Goal: Task Accomplishment & Management: Complete application form

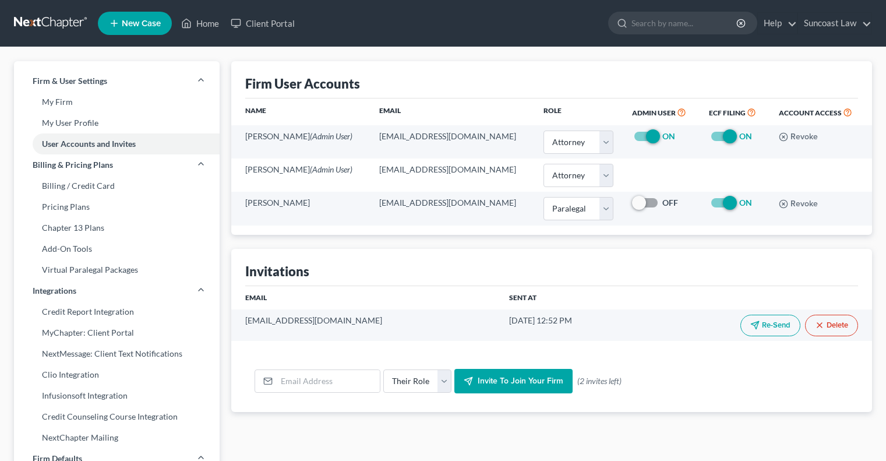
select select "0"
select select "1"
click at [212, 26] on link "Home" at bounding box center [200, 23] width 50 height 21
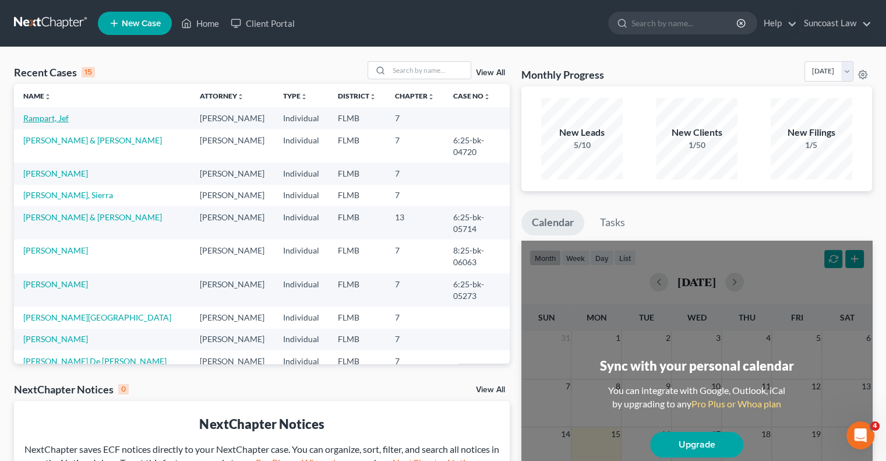
click at [53, 118] on link "Rampart, Jef" at bounding box center [45, 118] width 45 height 10
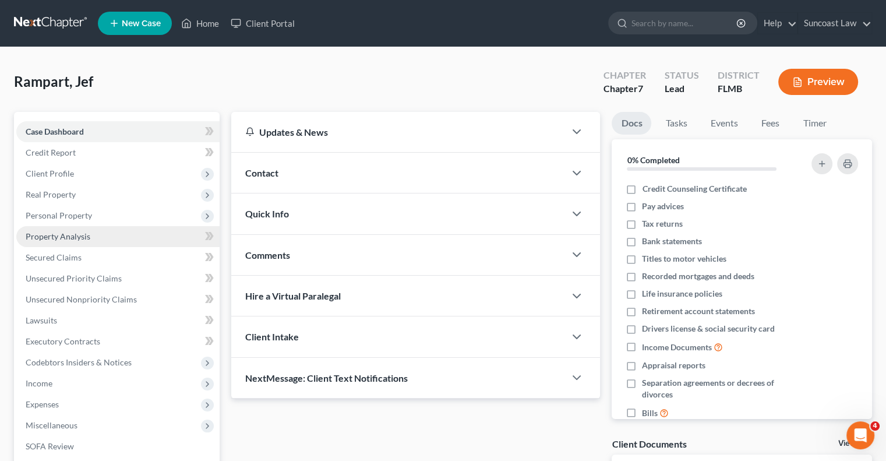
click at [77, 232] on span "Property Analysis" at bounding box center [58, 236] width 65 height 10
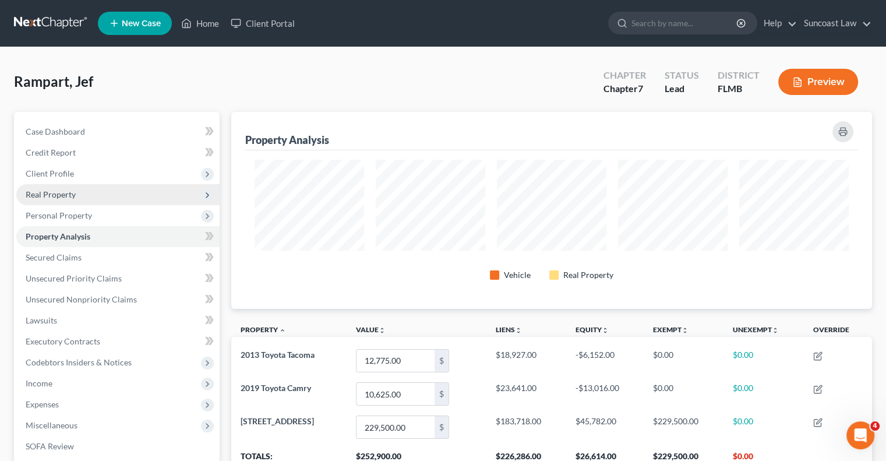
click at [72, 193] on span "Real Property" at bounding box center [51, 194] width 50 height 10
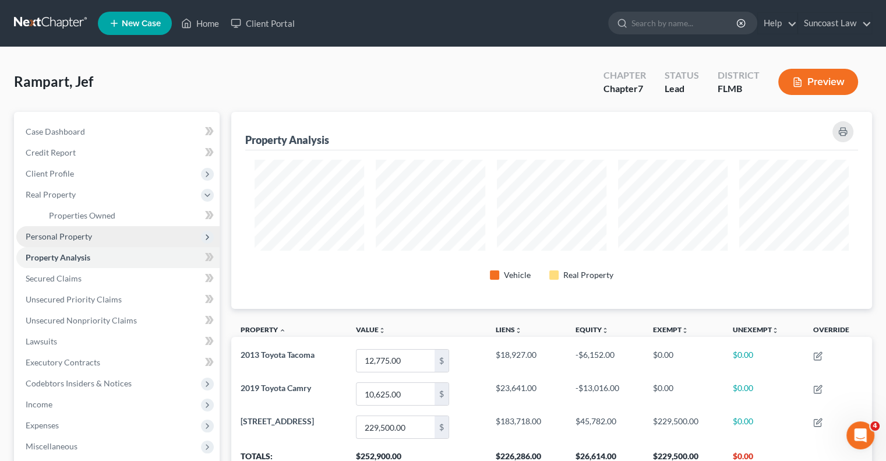
click at [87, 236] on span "Personal Property" at bounding box center [59, 236] width 66 height 10
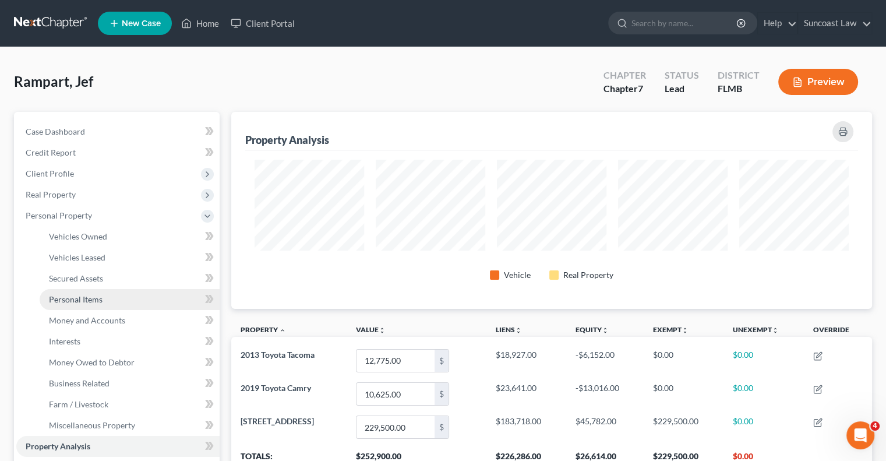
click at [100, 302] on span "Personal Items" at bounding box center [76, 299] width 54 height 10
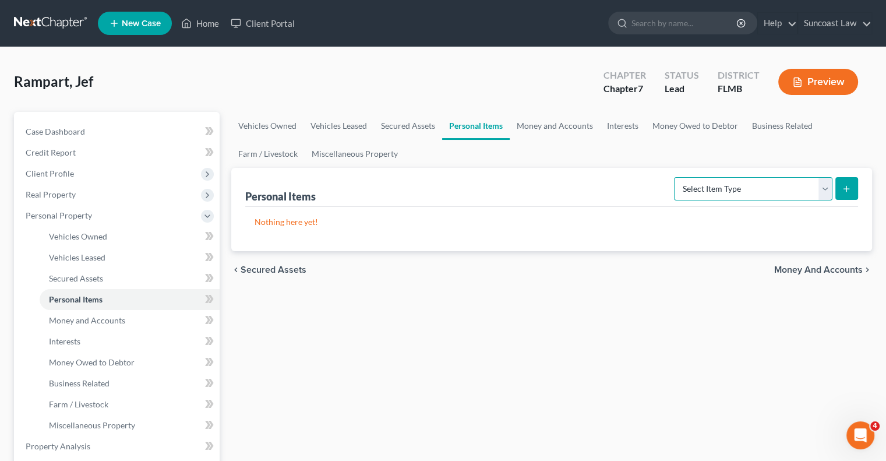
click at [781, 187] on select "Select Item Type Clothing (A/B: 11) Collectibles Of Value (A/B: 8) Electronics …" at bounding box center [753, 188] width 159 height 23
select select "clothing"
click at [676, 177] on select "Select Item Type Clothing (A/B: 11) Collectibles Of Value (A/B: 8) Electronics …" at bounding box center [753, 188] width 159 height 23
click at [838, 193] on button "submit" at bounding box center [847, 188] width 23 height 23
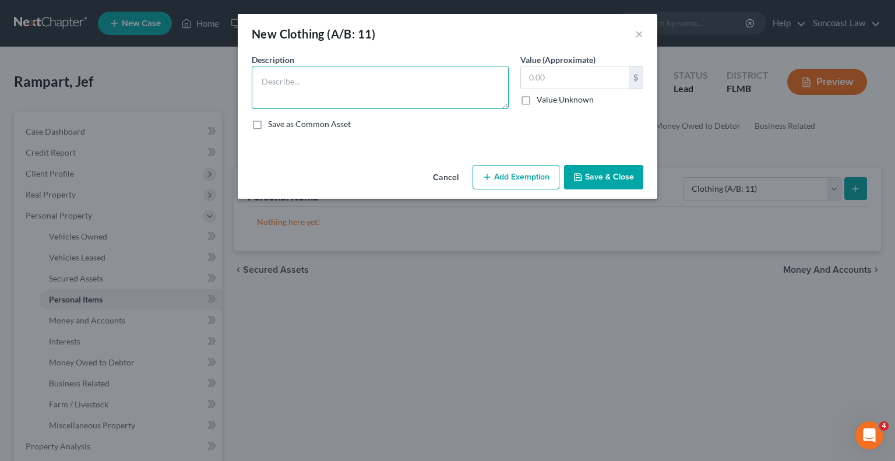
click at [309, 76] on textarea at bounding box center [380, 87] width 257 height 43
type textarea "Used clothing"
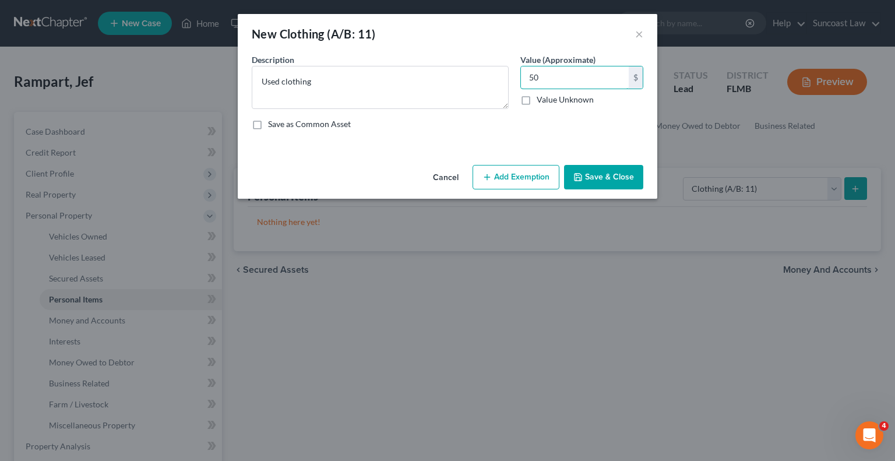
type input "50"
click at [548, 177] on button "Add Exemption" at bounding box center [516, 177] width 87 height 24
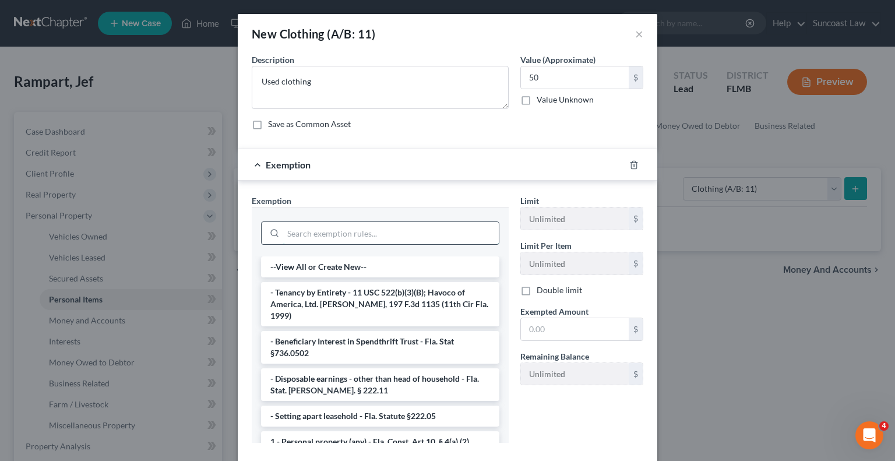
click at [440, 231] on input "search" at bounding box center [391, 233] width 216 height 22
click at [438, 431] on li "1 - Personal property (any) - Fla. Const. Art.10, § 4(a) (2)" at bounding box center [380, 441] width 238 height 21
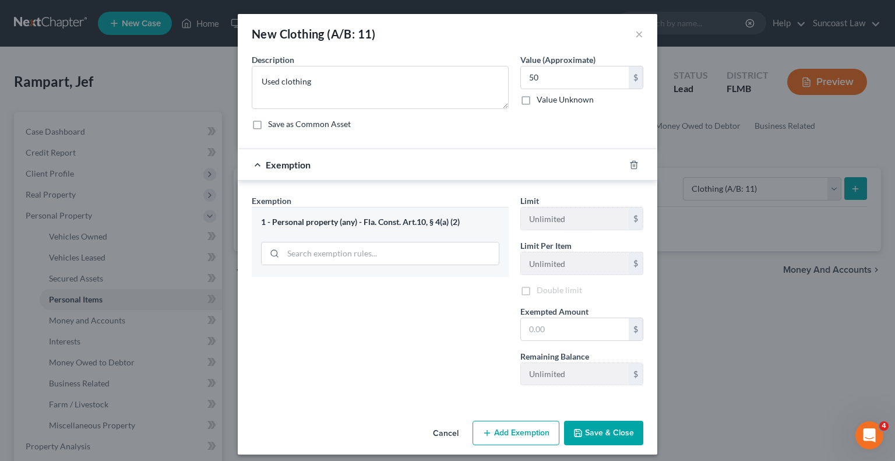
click at [438, 427] on button "Cancel" at bounding box center [446, 433] width 44 height 23
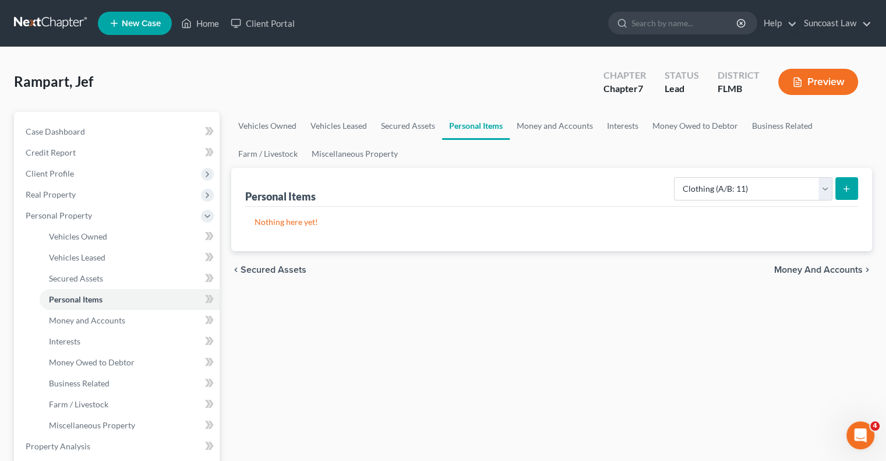
click at [846, 187] on icon "submit" at bounding box center [846, 188] width 9 height 9
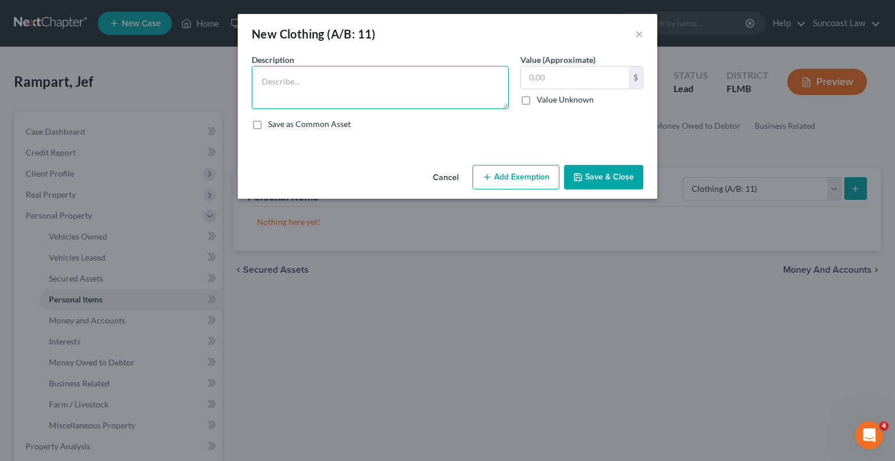
click at [395, 79] on textarea at bounding box center [380, 87] width 257 height 43
type textarea "Used clothing"
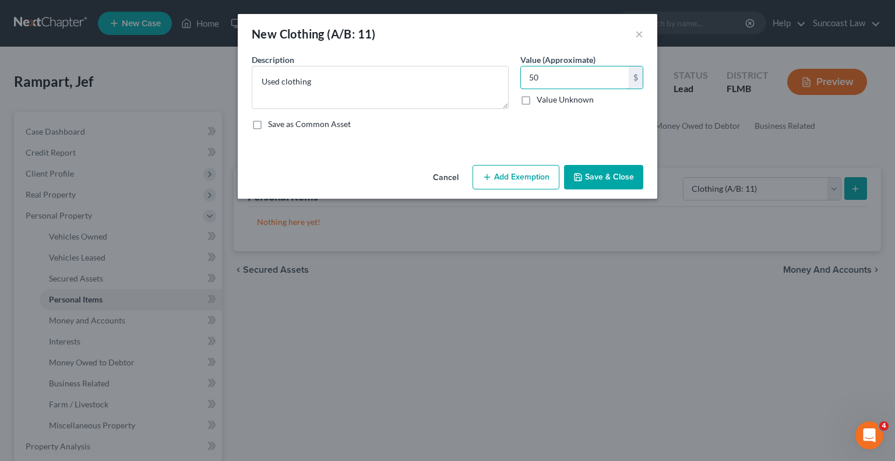
type input "50"
click at [523, 174] on button "Add Exemption" at bounding box center [516, 177] width 87 height 24
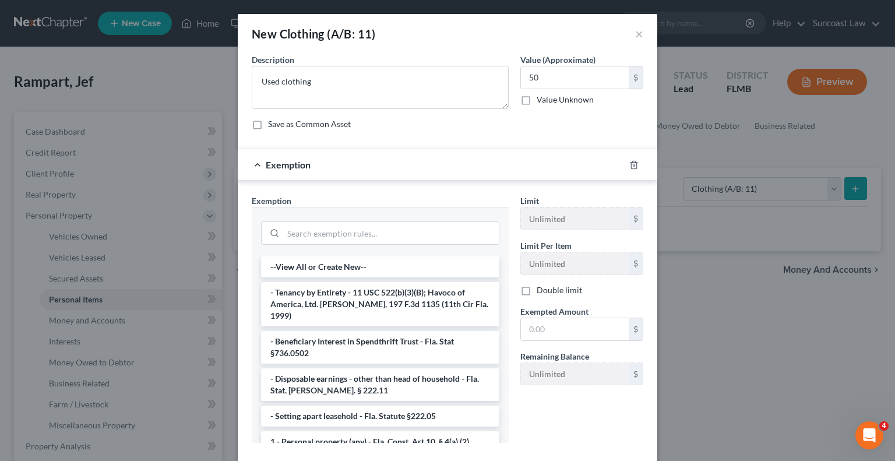
click at [403, 431] on li "1 - Personal property (any) - Fla. Const. Art.10, § 4(a) (2)" at bounding box center [380, 441] width 238 height 21
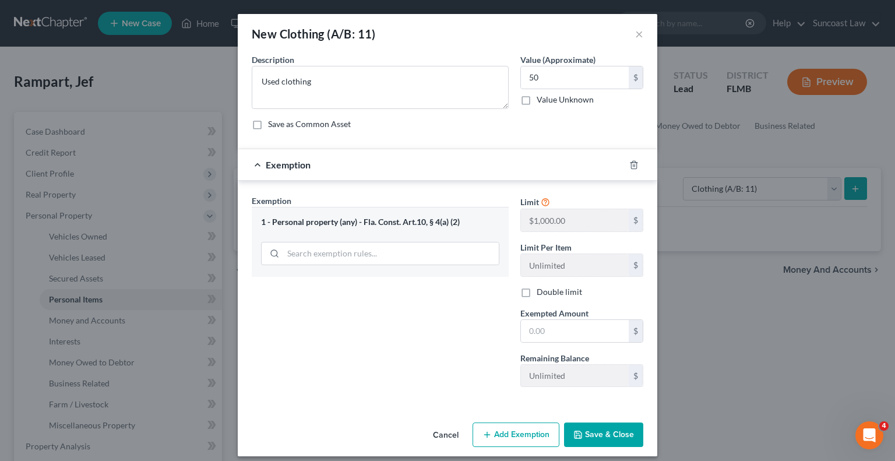
click at [403, 427] on div "Cancel Add Exemption Save & Close" at bounding box center [448, 437] width 420 height 38
click at [555, 330] on input "text" at bounding box center [575, 331] width 108 height 22
type input "50"
click at [604, 438] on button "Save & Close" at bounding box center [603, 435] width 79 height 24
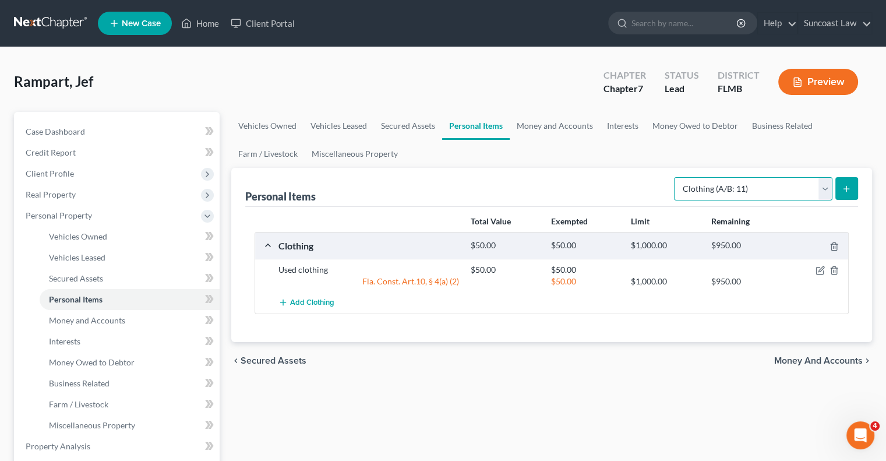
click at [827, 190] on select "Select Item Type Clothing (A/B: 11) Collectibles Of Value (A/B: 8) Electronics …" at bounding box center [753, 188] width 159 height 23
click at [676, 177] on select "Select Item Type Clothing (A/B: 11) Collectibles Of Value (A/B: 8) Electronics …" at bounding box center [753, 188] width 159 height 23
click at [846, 186] on icon "submit" at bounding box center [846, 188] width 9 height 9
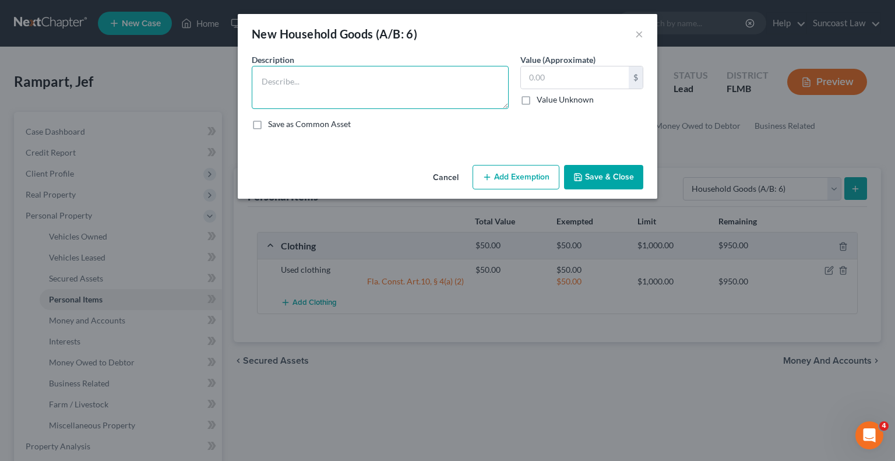
click at [392, 82] on textarea at bounding box center [380, 87] width 257 height 43
click at [638, 34] on button "×" at bounding box center [639, 34] width 8 height 14
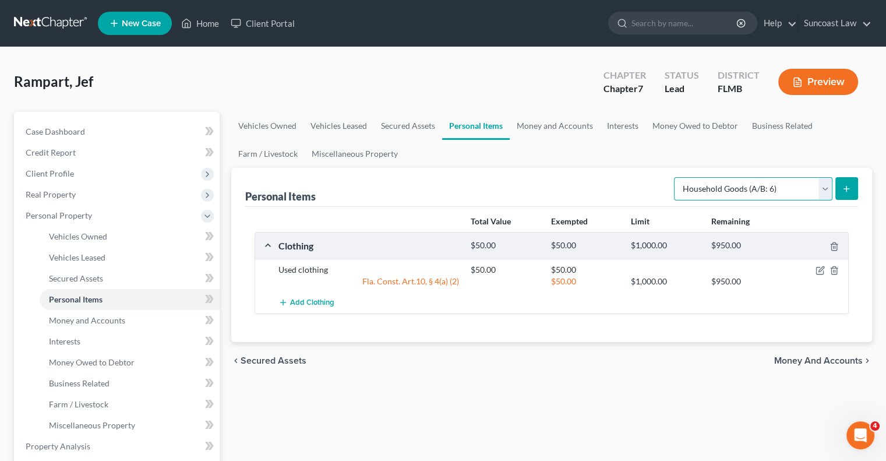
click at [759, 186] on select "Select Item Type Clothing (A/B: 11) Collectibles Of Value (A/B: 8) Electronics …" at bounding box center [753, 188] width 159 height 23
select select "other"
click at [676, 177] on select "Select Item Type Clothing (A/B: 11) Collectibles Of Value (A/B: 8) Electronics …" at bounding box center [753, 188] width 159 height 23
click at [845, 184] on icon "submit" at bounding box center [846, 188] width 9 height 9
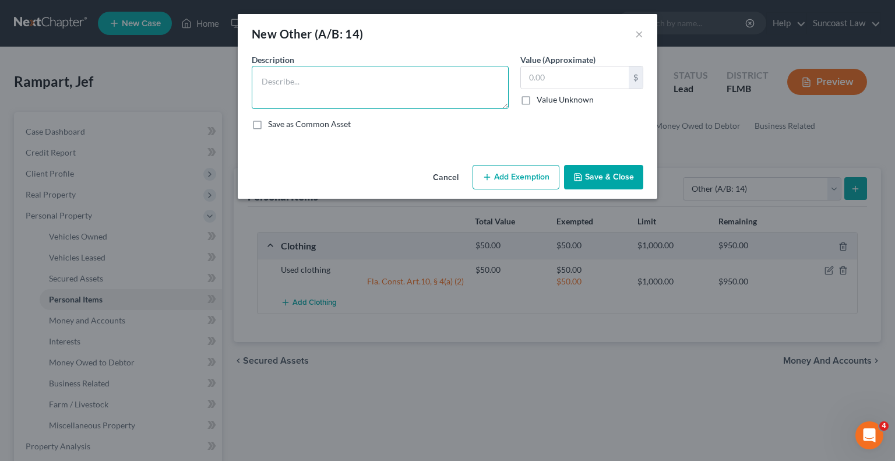
click at [435, 89] on textarea at bounding box center [380, 87] width 257 height 43
type textarea "lawn mower, generator"
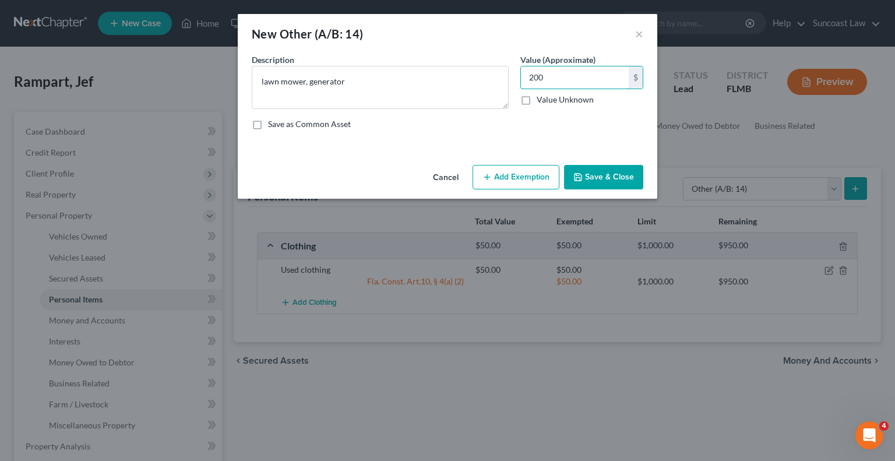
type input "200"
click at [529, 171] on button "Add Exemption" at bounding box center [516, 177] width 87 height 24
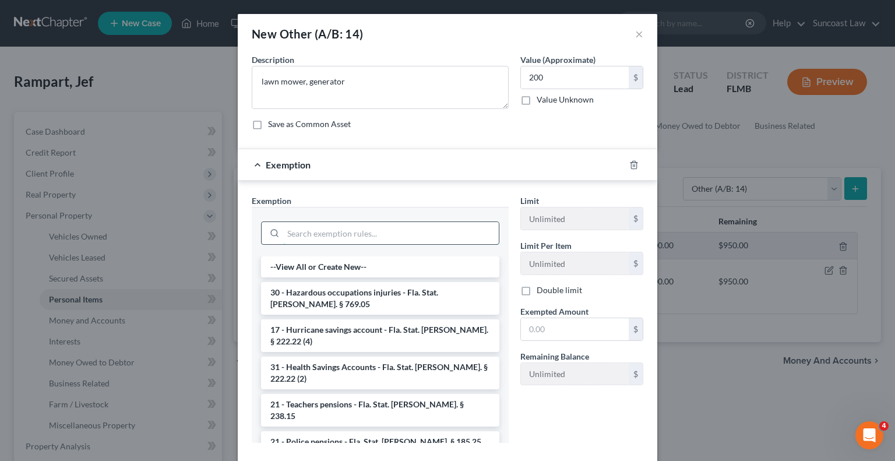
click at [348, 237] on input "search" at bounding box center [391, 233] width 216 height 22
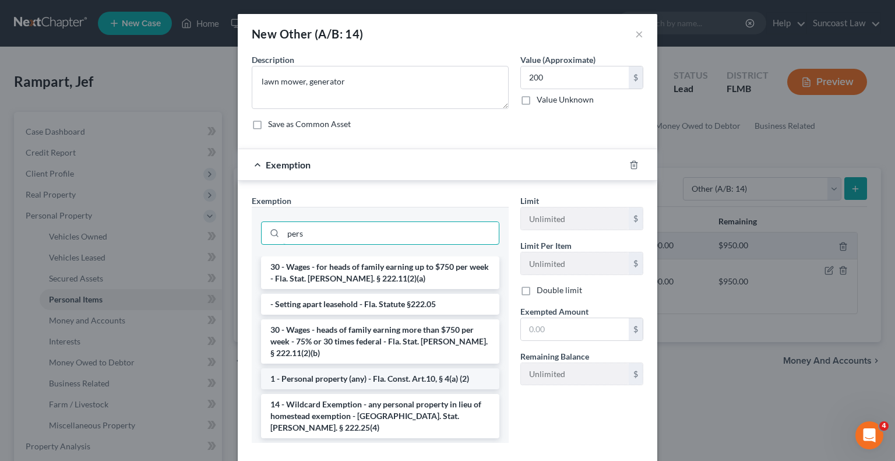
type input "pers"
click at [378, 369] on li "1 - Personal property (any) - Fla. Const. Art.10, § 4(a) (2)" at bounding box center [380, 378] width 238 height 21
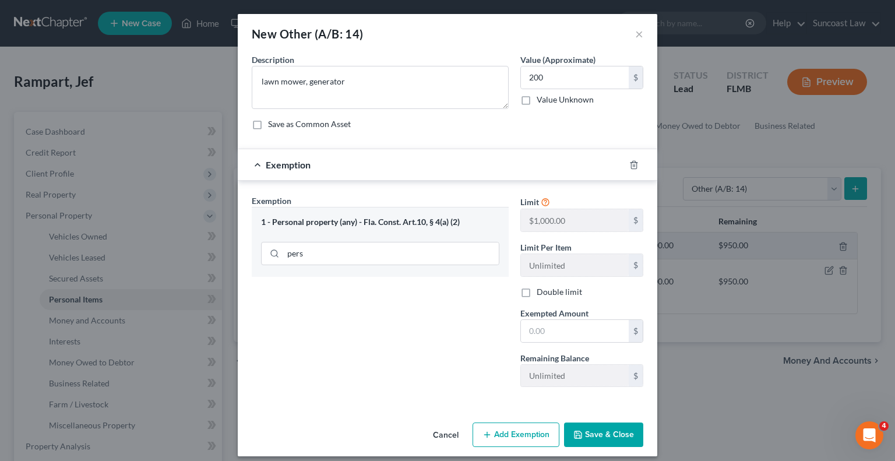
click at [378, 369] on div "Exemption Set must be selected for CA. Exemption * 1 - Personal property (any) …" at bounding box center [380, 296] width 269 height 202
click at [591, 333] on input "text" at bounding box center [575, 331] width 108 height 22
type input "200"
drag, startPoint x: 593, startPoint y: 428, endPoint x: 599, endPoint y: 432, distance: 6.8
click at [593, 428] on button "Save & Close" at bounding box center [603, 435] width 79 height 24
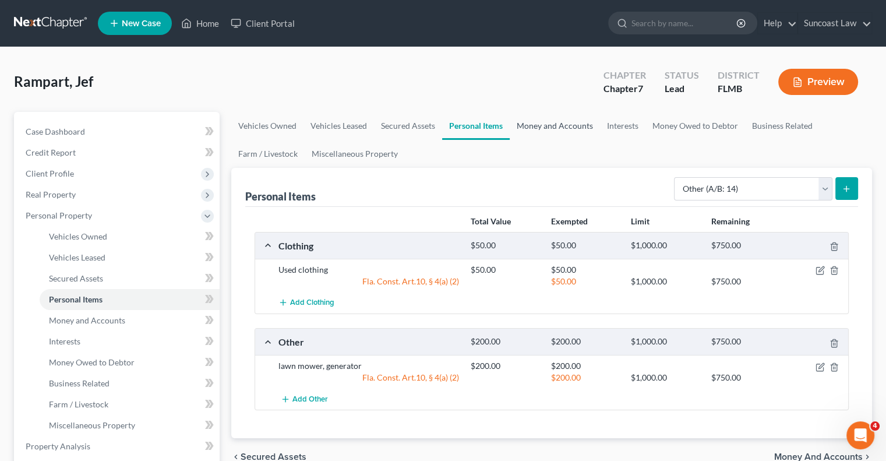
click at [553, 128] on link "Money and Accounts" at bounding box center [555, 126] width 90 height 28
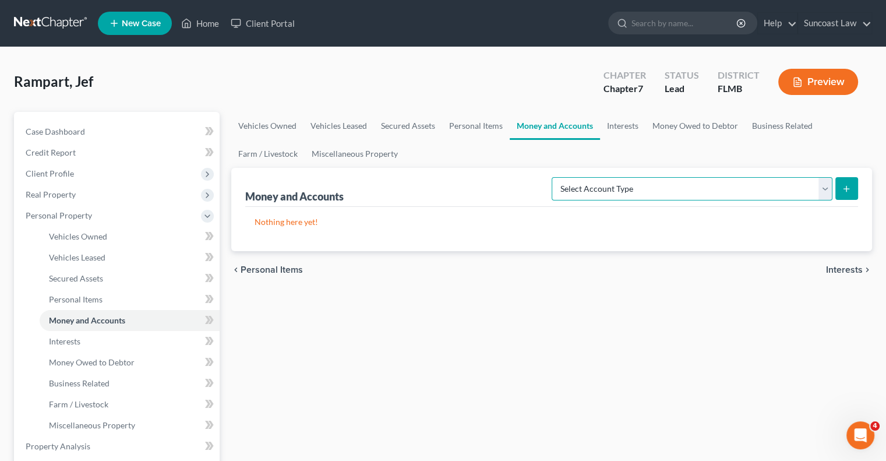
click at [790, 186] on select "Select Account Type Brokerage (A/B: 18, SOFA: 20) Cash on Hand (A/B: 16) Certif…" at bounding box center [692, 188] width 281 height 23
select select "checking"
click at [555, 177] on select "Select Account Type Brokerage (A/B: 18, SOFA: 20) Cash on Hand (A/B: 16) Certif…" at bounding box center [692, 188] width 281 height 23
click at [842, 193] on button "submit" at bounding box center [847, 188] width 23 height 23
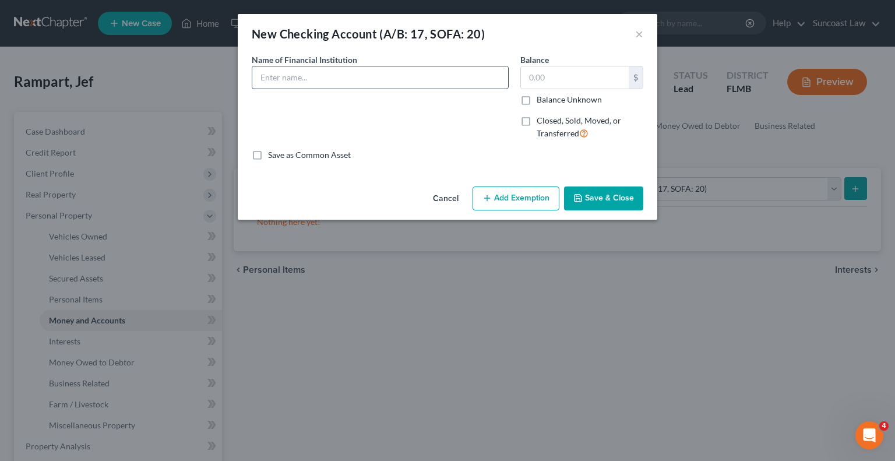
click at [331, 76] on input "text" at bounding box center [380, 77] width 256 height 22
click at [361, 78] on input "Chase *5979" at bounding box center [380, 77] width 256 height 22
type input "Chase *5979 (50%)"
type input "430"
click at [511, 202] on button "Add Exemption" at bounding box center [516, 199] width 87 height 24
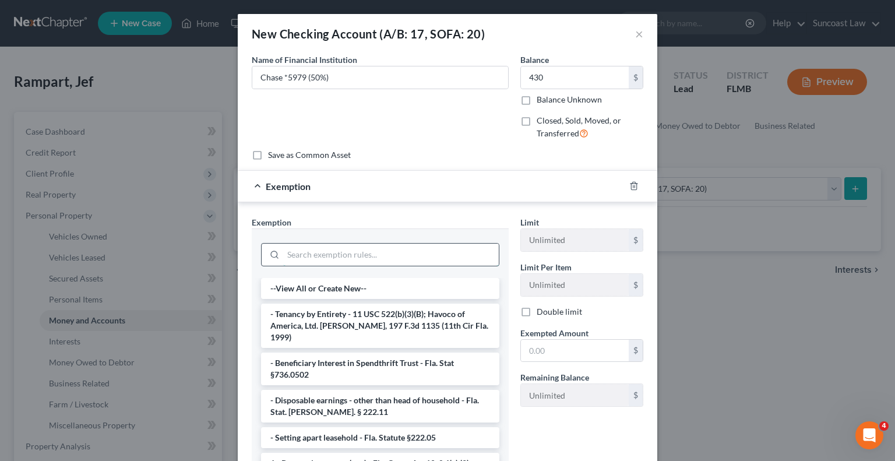
click at [385, 256] on input "search" at bounding box center [391, 255] width 216 height 22
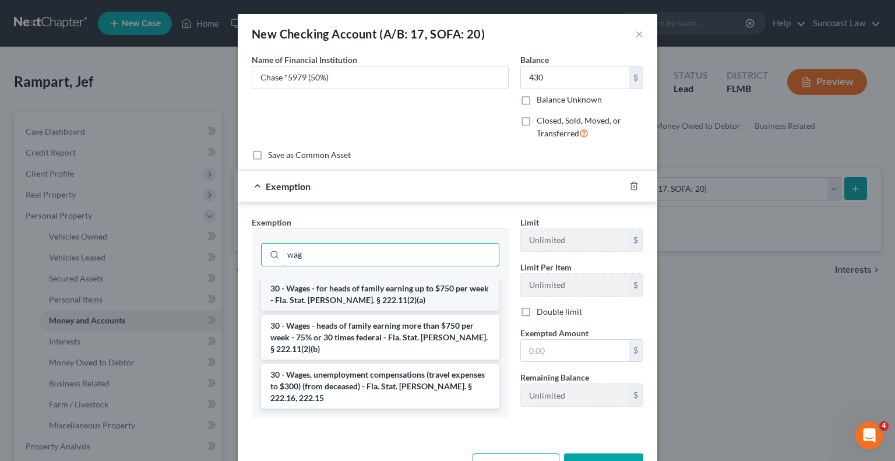
type input "wag"
click at [403, 292] on li "30 - Wages - for heads of family earning up to $750 per week - Fla. Stat. [PERS…" at bounding box center [380, 294] width 238 height 33
click at [403, 266] on input "wag" at bounding box center [391, 255] width 216 height 22
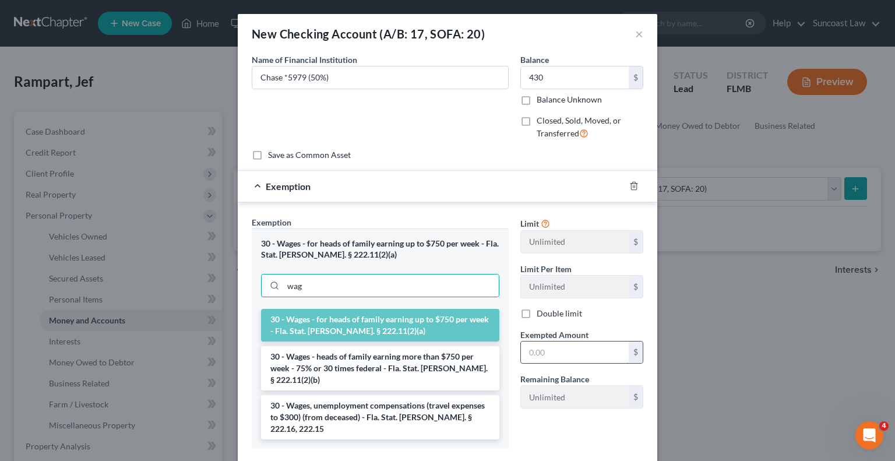
drag, startPoint x: 553, startPoint y: 351, endPoint x: 560, endPoint y: 342, distance: 12.1
click at [553, 351] on input "text" at bounding box center [575, 353] width 108 height 22
type input "430"
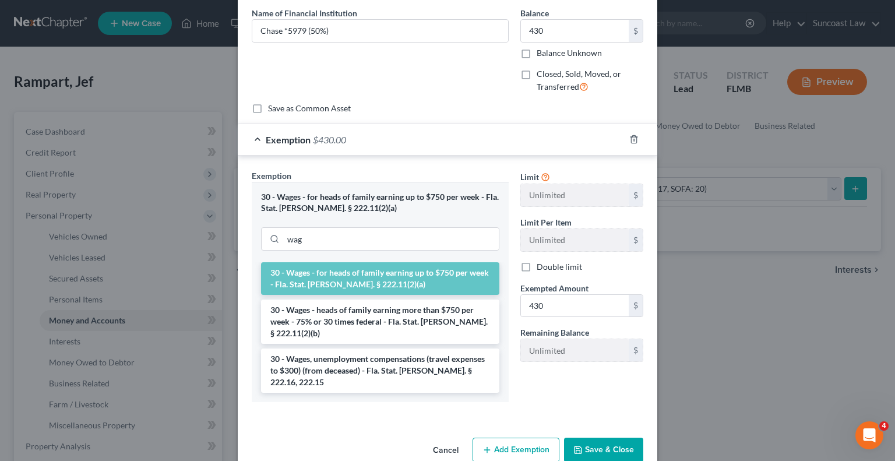
click at [612, 438] on button "Save & Close" at bounding box center [603, 450] width 79 height 24
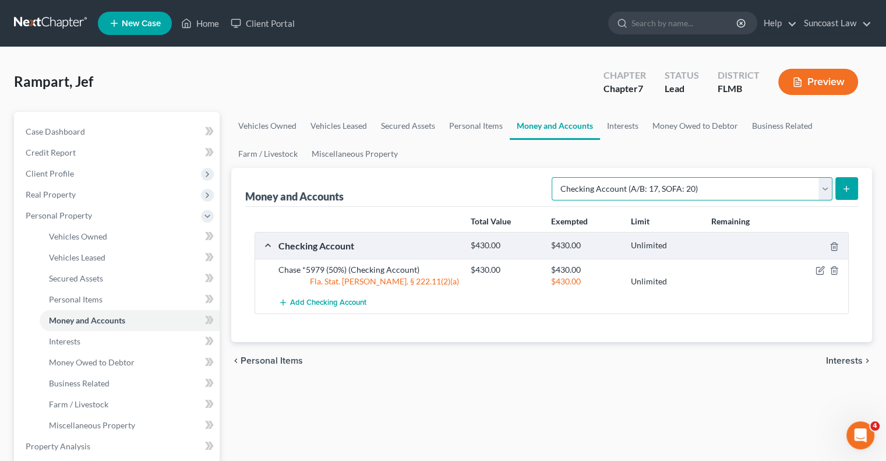
click at [731, 186] on select "Select Account Type Brokerage (A/B: 18, SOFA: 20) Cash on Hand (A/B: 16) Certif…" at bounding box center [692, 188] width 281 height 23
select select "savings"
click at [555, 177] on select "Select Account Type Brokerage (A/B: 18, SOFA: 20) Cash on Hand (A/B: 16) Certif…" at bounding box center [692, 188] width 281 height 23
click at [848, 191] on icon "submit" at bounding box center [846, 188] width 9 height 9
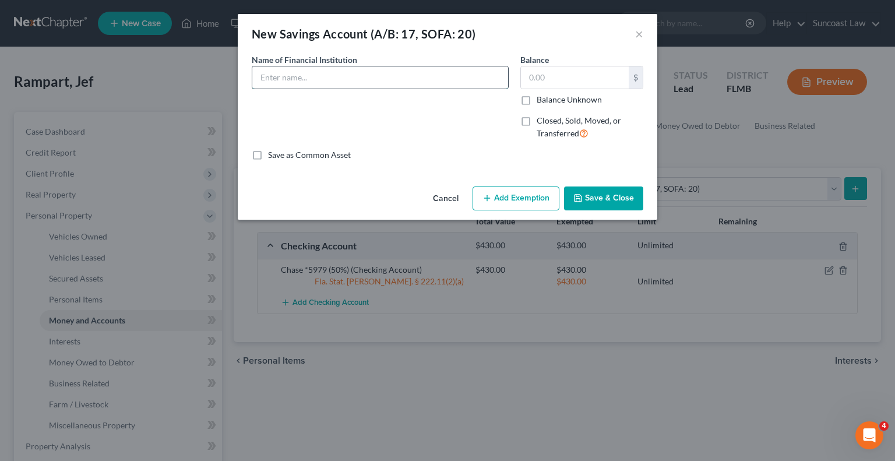
click at [347, 75] on input "text" at bounding box center [380, 77] width 256 height 22
click at [416, 79] on input "Suncoast Credit Union *9223" at bounding box center [380, 77] width 256 height 22
type input "Suncoast Credit Union *9223-0000"
type input "5.22"
click at [523, 200] on button "Add Exemption" at bounding box center [516, 199] width 87 height 24
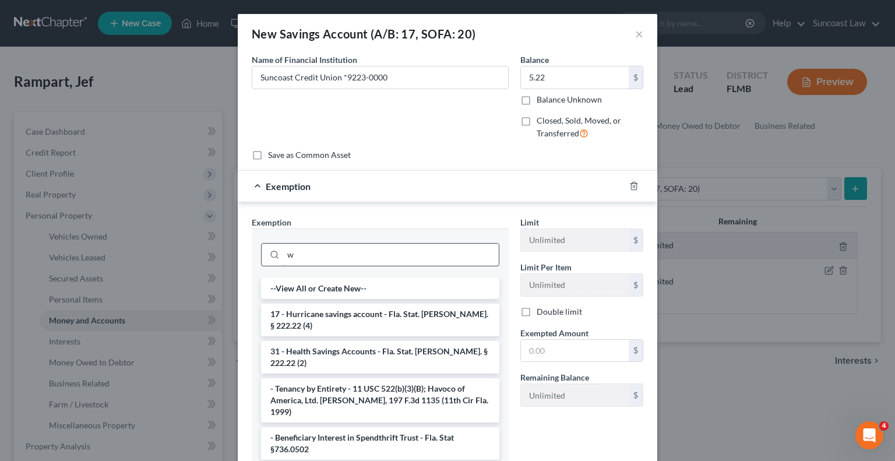
click at [392, 256] on input "w" at bounding box center [391, 255] width 216 height 22
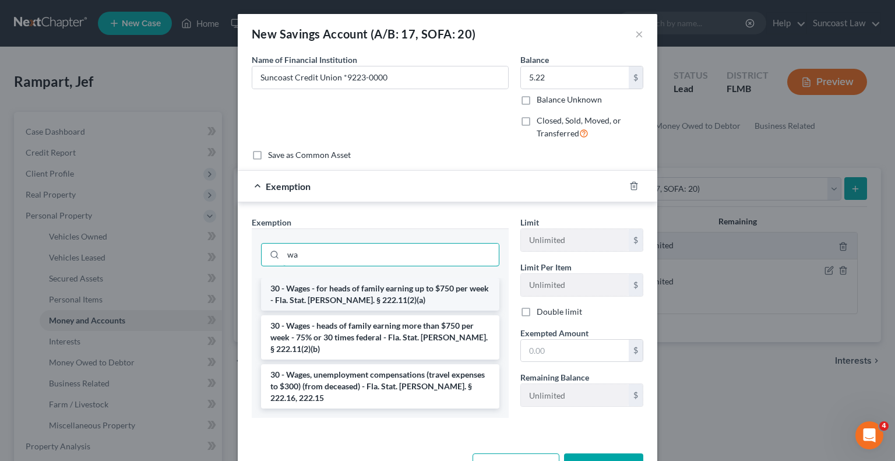
type input "wa"
click at [417, 291] on li "30 - Wages - for heads of family earning up to $750 per week - Fla. Stat. [PERS…" at bounding box center [380, 294] width 238 height 33
click at [417, 266] on input "wa" at bounding box center [391, 255] width 216 height 22
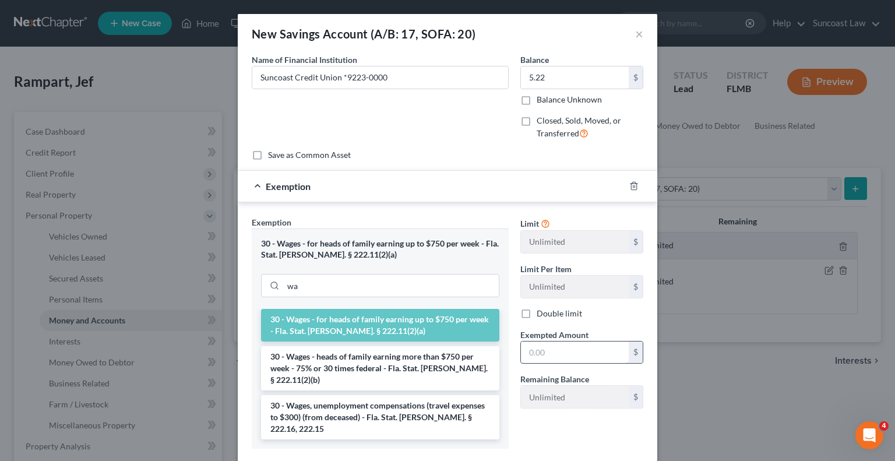
click at [565, 344] on input "text" at bounding box center [575, 353] width 108 height 22
type input "5.22"
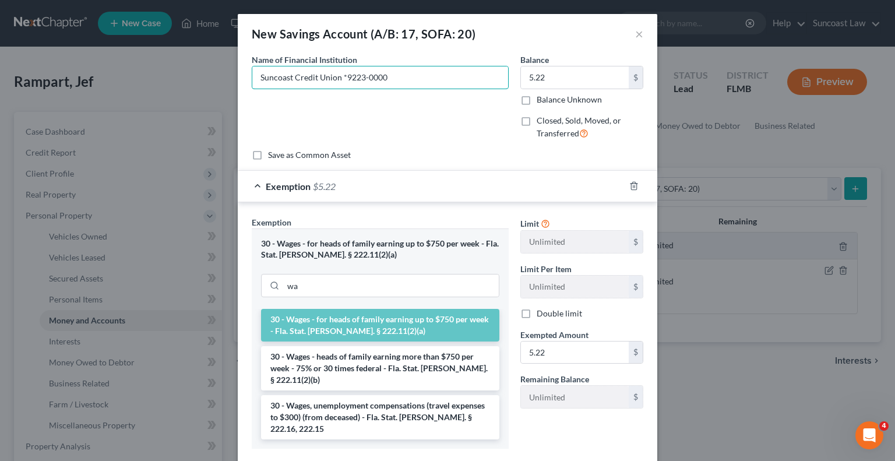
drag, startPoint x: 416, startPoint y: 78, endPoint x: 0, endPoint y: 44, distance: 417.6
click at [0, 44] on div "New Savings Account (A/B: 17, SOFA: 20) × An exemption set must first be select…" at bounding box center [447, 230] width 895 height 461
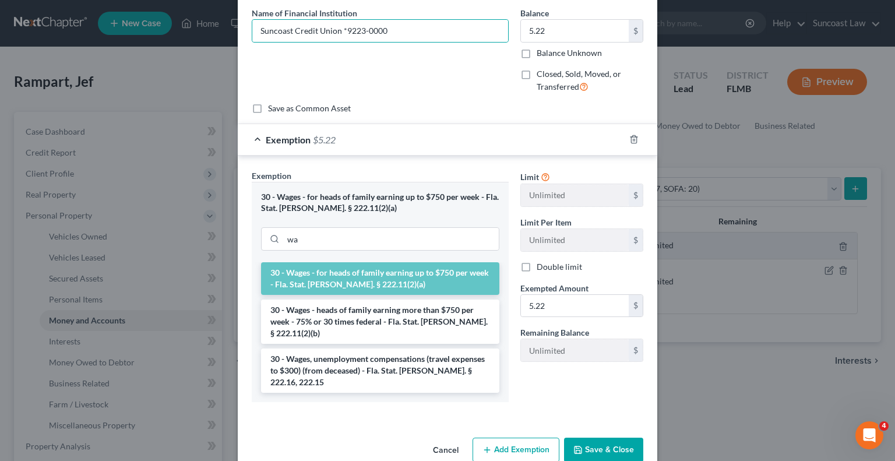
click at [592, 438] on button "Save & Close" at bounding box center [603, 450] width 79 height 24
